Goal: Transaction & Acquisition: Book appointment/travel/reservation

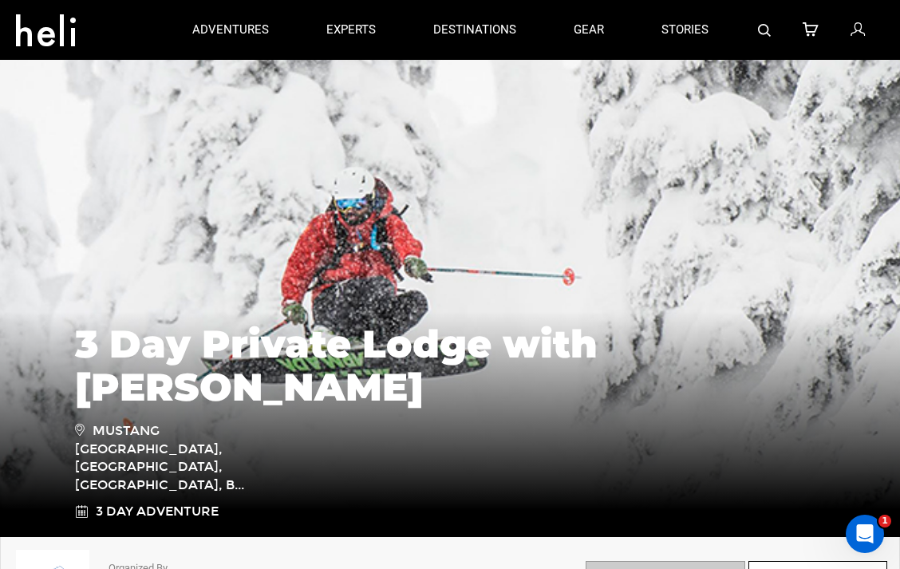
click at [859, 26] on icon at bounding box center [857, 30] width 14 height 21
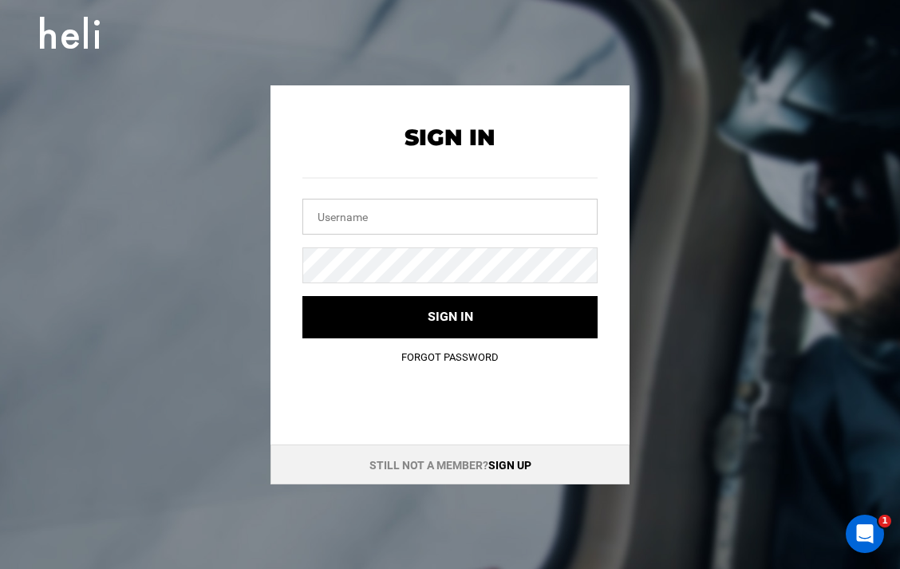
type input "clarkwinter@gmail.com"
click at [435, 213] on input "clarkwinter@gmail.com" at bounding box center [449, 217] width 295 height 36
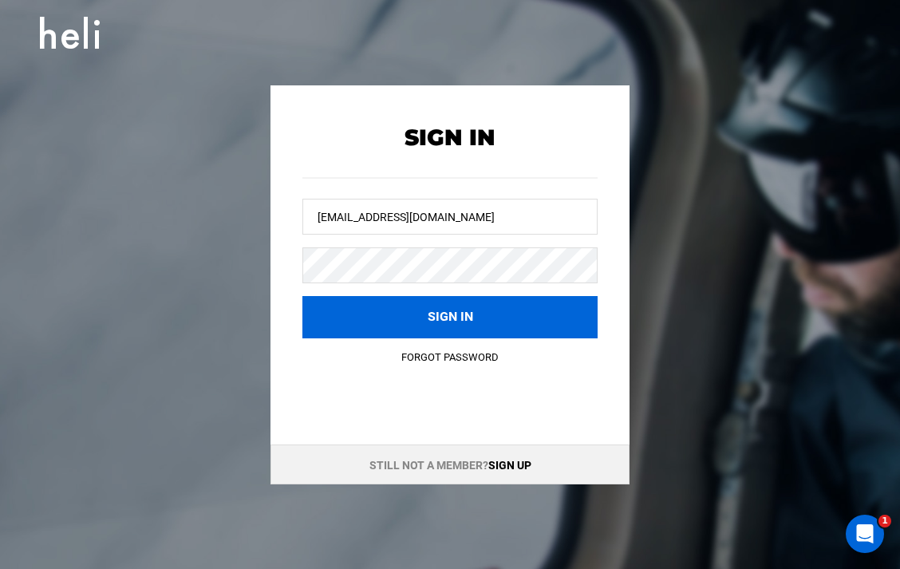
click at [416, 317] on button "Sign in" at bounding box center [449, 317] width 295 height 42
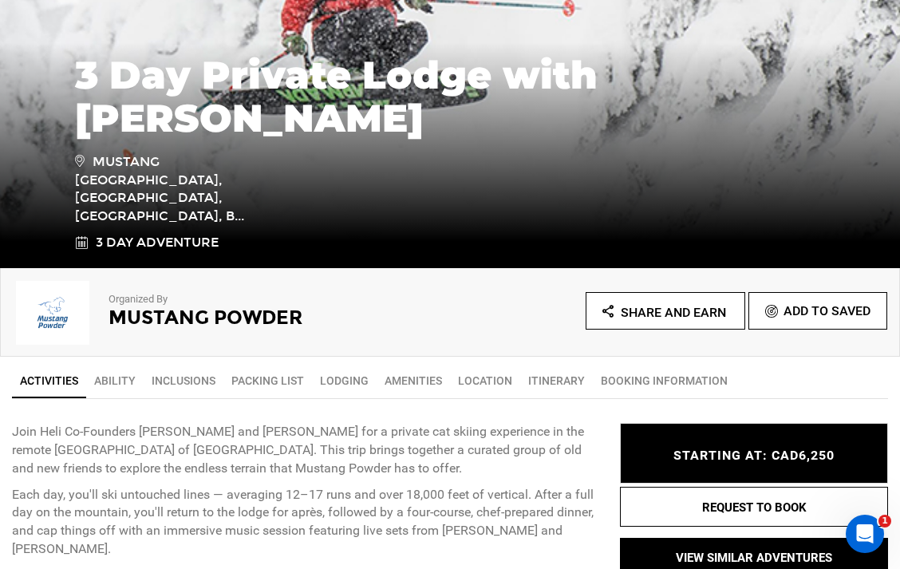
scroll to position [275, 0]
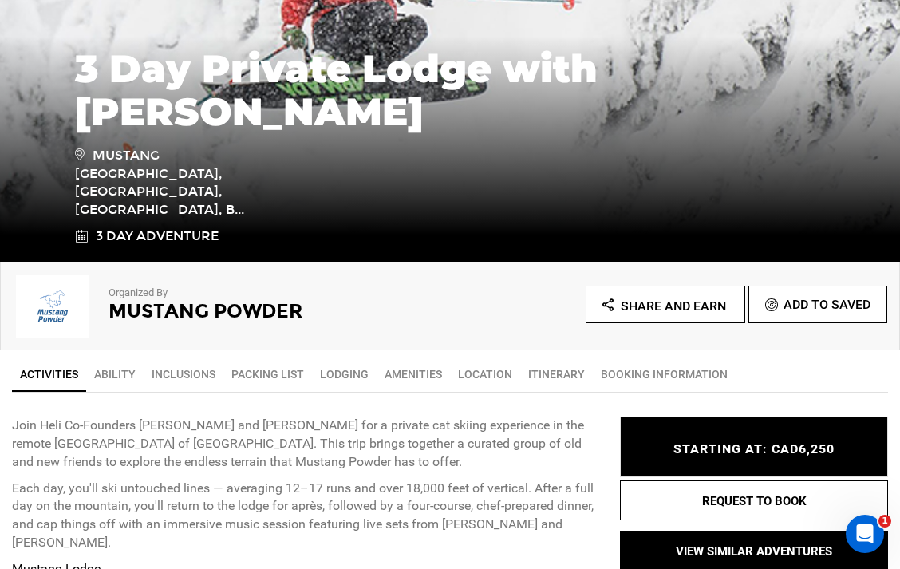
click at [654, 296] on icon "Share and Earn" at bounding box center [664, 306] width 124 height 20
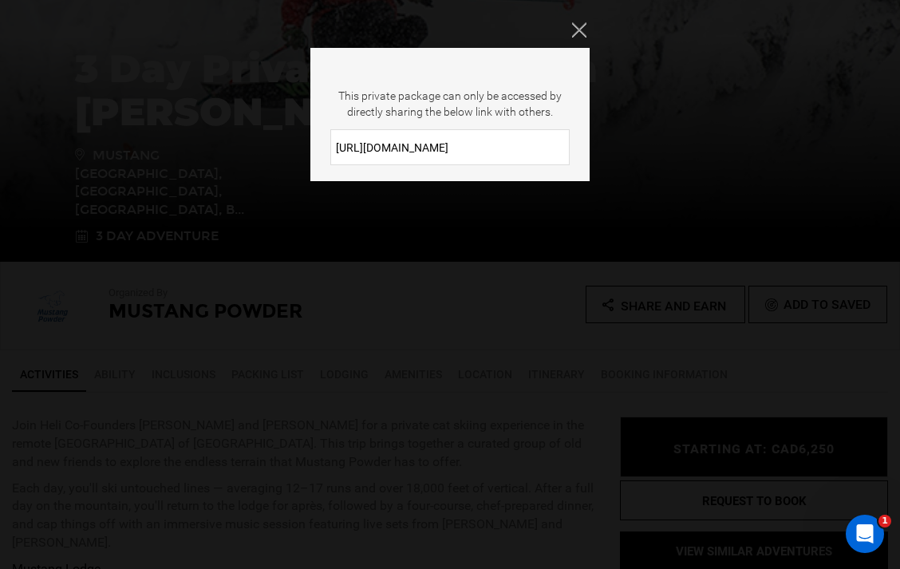
click at [480, 148] on input "https://heli.life/sJYglZ" at bounding box center [449, 147] width 239 height 36
click at [479, 148] on input "https://heli.life/sJYglZ" at bounding box center [449, 147] width 239 height 36
click at [586, 37] on button "Close" at bounding box center [581, 30] width 18 height 16
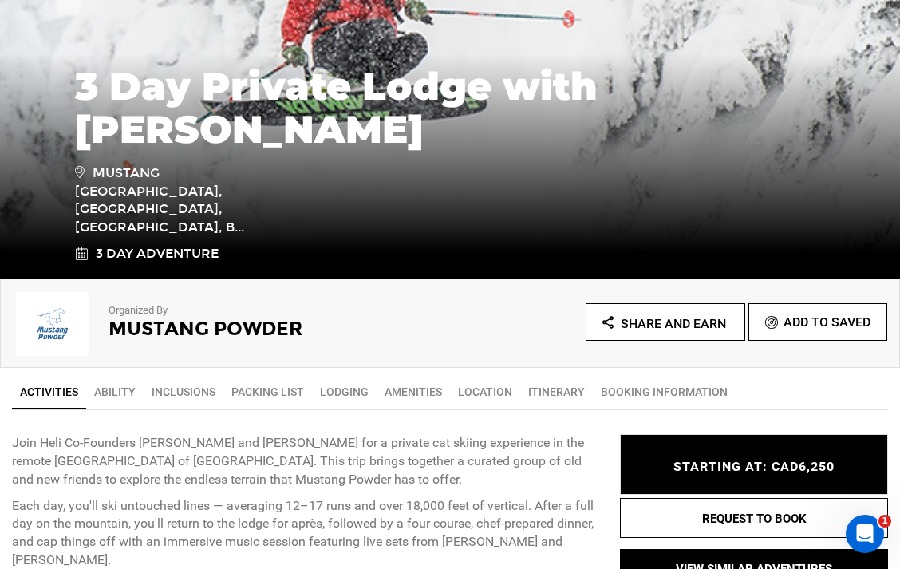
scroll to position [258, 0]
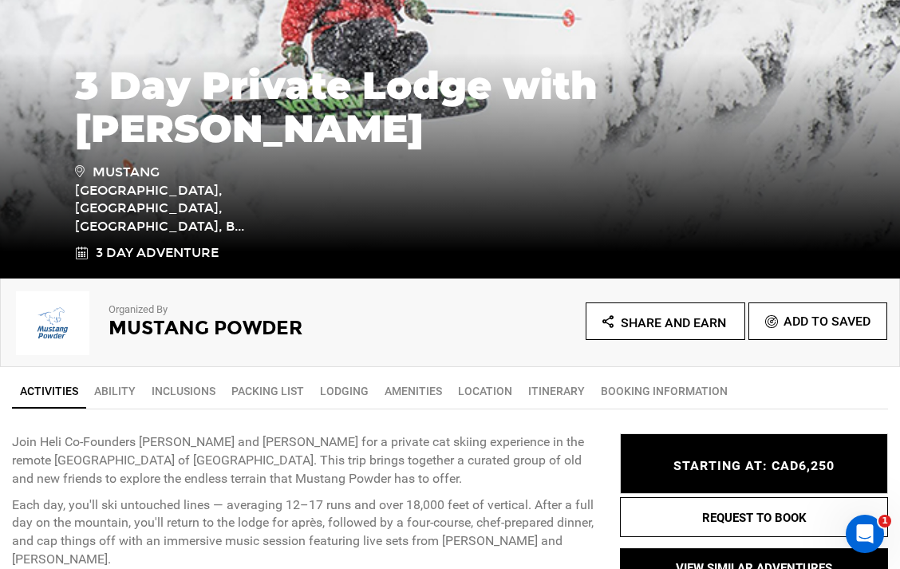
click at [650, 399] on link "BOOKING INFORMATION" at bounding box center [664, 391] width 143 height 32
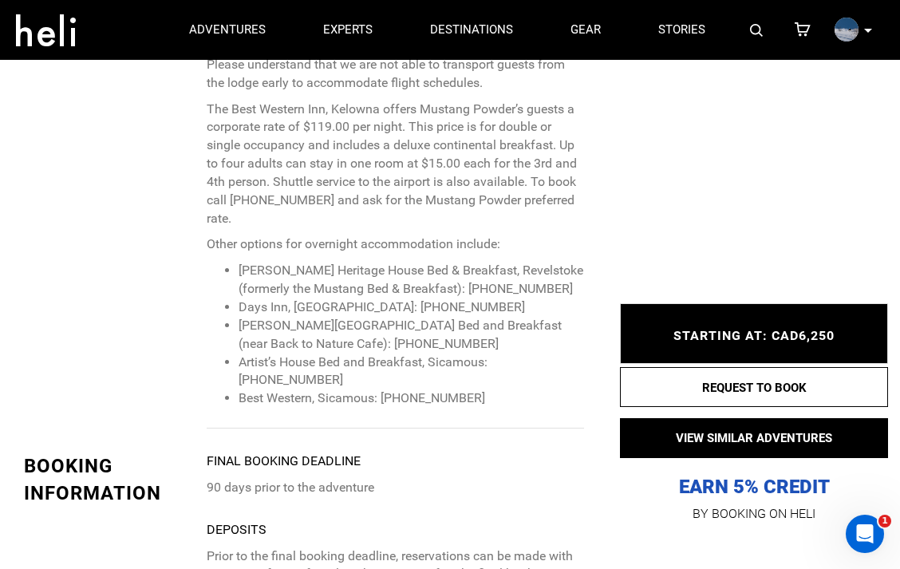
scroll to position [5557, 0]
